Goal: Transaction & Acquisition: Purchase product/service

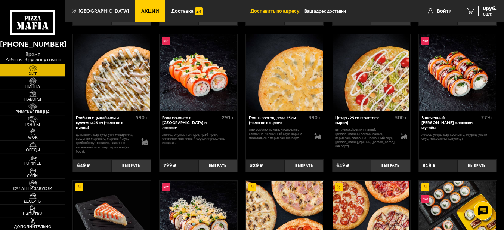
scroll to position [162, 0]
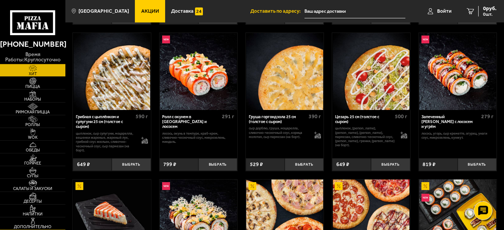
click at [30, 222] on img at bounding box center [33, 220] width 20 height 7
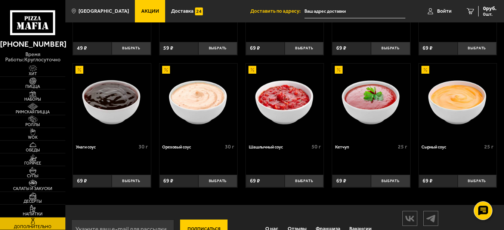
scroll to position [288, 0]
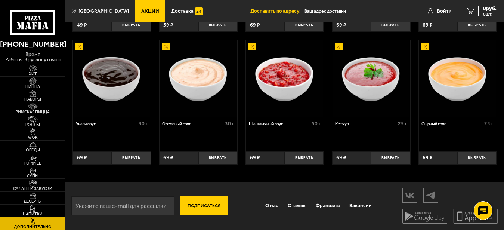
click at [106, 90] on img at bounding box center [112, 78] width 77 height 77
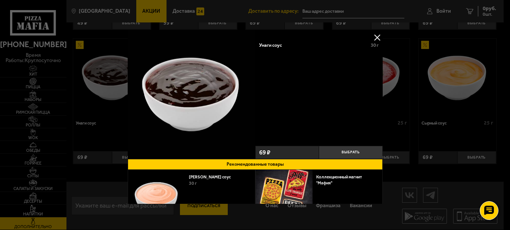
click at [372, 36] on button at bounding box center [377, 37] width 11 height 11
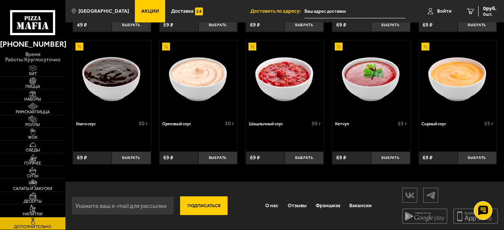
drag, startPoint x: 101, startPoint y: 122, endPoint x: 74, endPoint y: 123, distance: 26.5
click at [74, 123] on div "Унаги соус 30 г" at bounding box center [112, 132] width 78 height 30
click at [110, 126] on div "Унаги соус 30 г" at bounding box center [112, 124] width 72 height 7
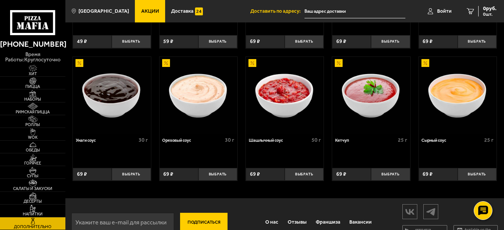
scroll to position [263, 0]
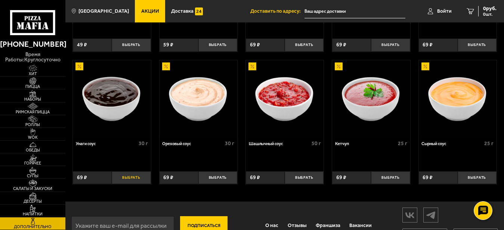
click at [137, 184] on button "Выбрать" at bounding box center [131, 177] width 39 height 13
